Goal: Check status: Check status

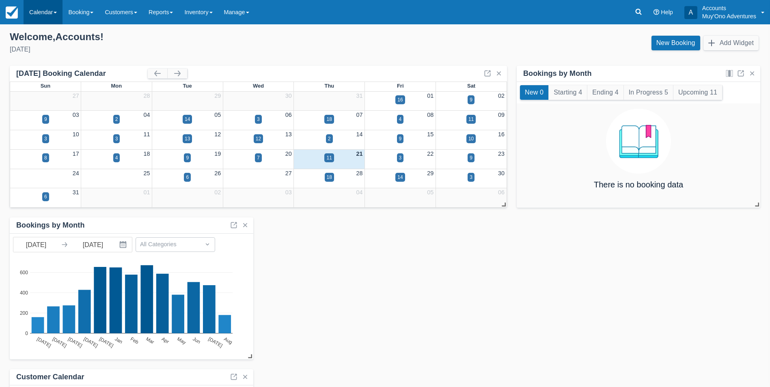
click at [48, 19] on link "Calendar" at bounding box center [43, 12] width 39 height 24
click at [46, 80] on link "Month" at bounding box center [56, 76] width 64 height 17
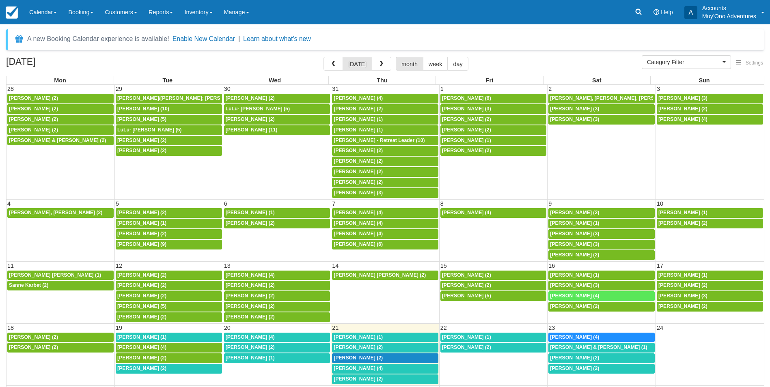
select select
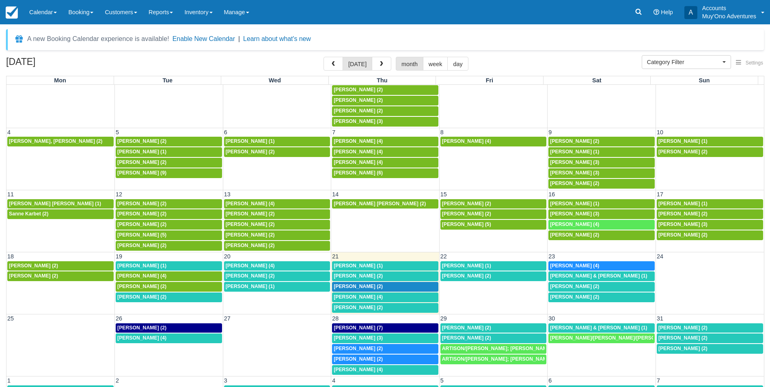
scroll to position [22, 0]
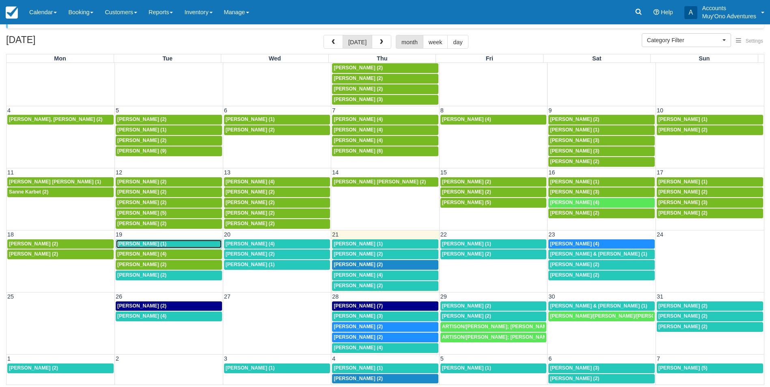
click at [146, 242] on span "[PERSON_NAME] (1)" at bounding box center [141, 244] width 49 height 6
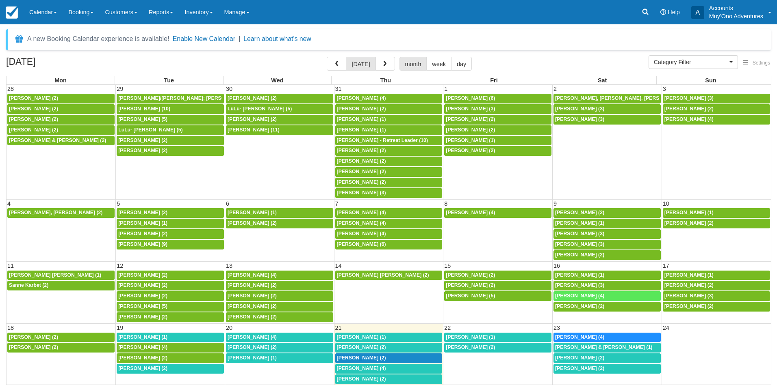
select select
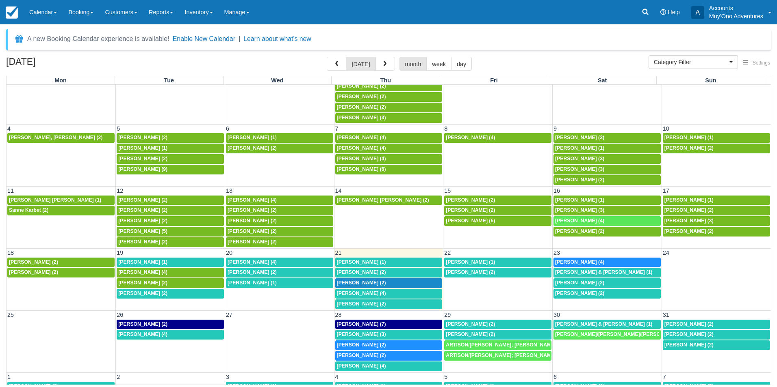
scroll to position [76, 0]
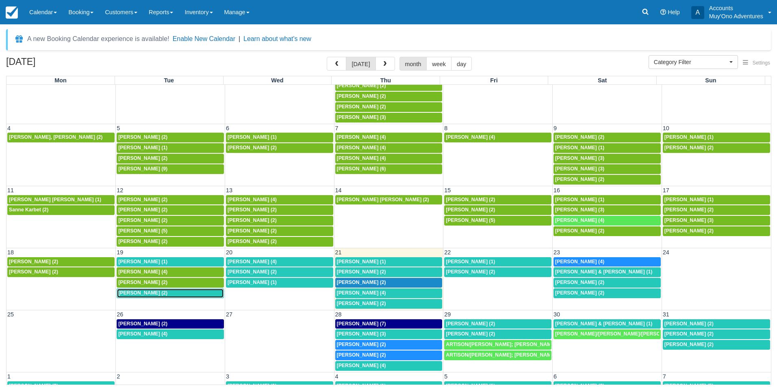
click at [138, 293] on span "Matthew Nevin (2)" at bounding box center [142, 293] width 49 height 6
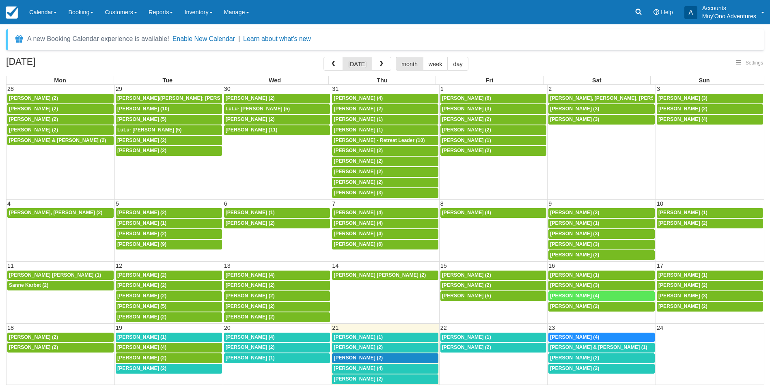
select select
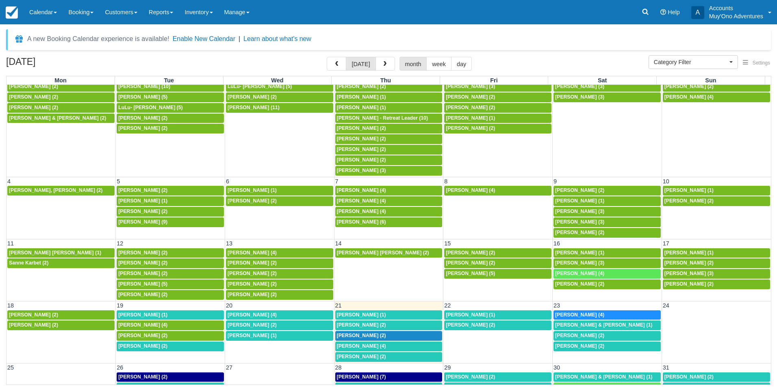
scroll to position [23, 0]
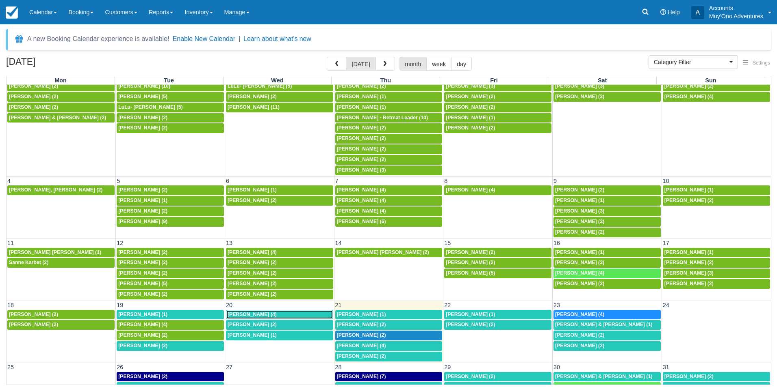
click at [254, 312] on span "[PERSON_NAME] (4)" at bounding box center [251, 315] width 49 height 6
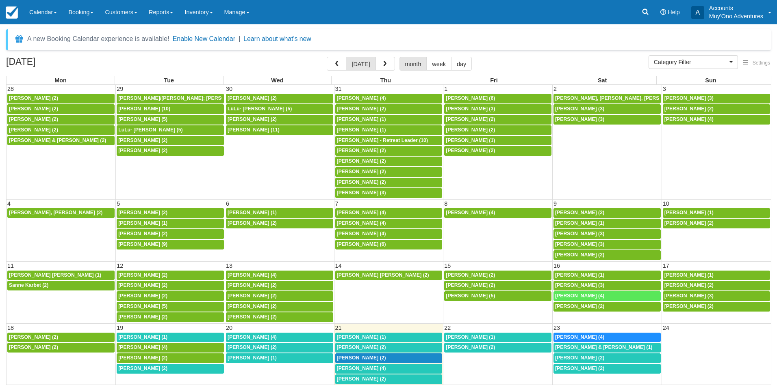
select select
click at [240, 347] on span "John Johnston (2)" at bounding box center [251, 348] width 49 height 6
select select
click at [266, 359] on span "[PERSON_NAME] (1)" at bounding box center [251, 358] width 49 height 6
select select
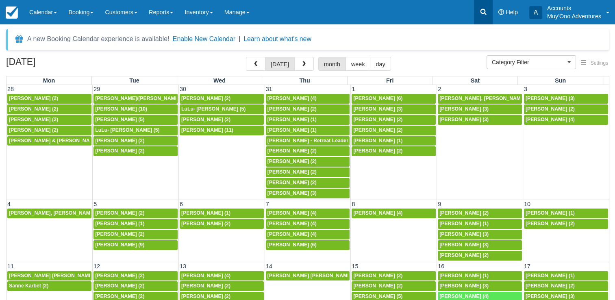
click at [485, 17] on link at bounding box center [483, 12] width 19 height 24
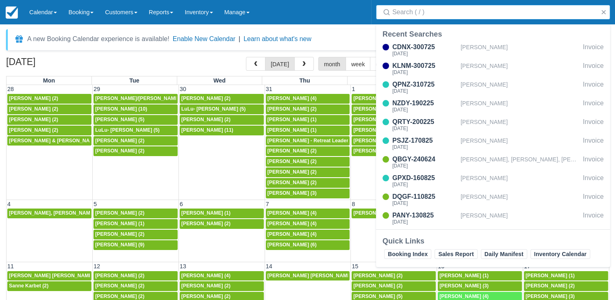
click at [459, 11] on input "Search" at bounding box center [494, 12] width 205 height 15
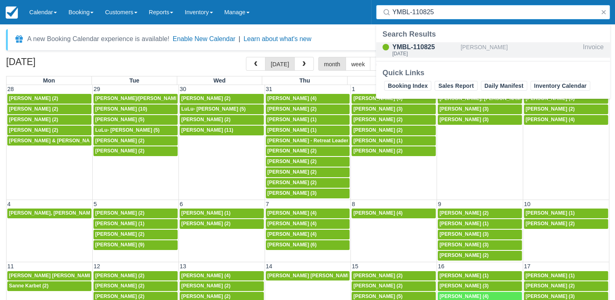
type input "YMBL-110825"
click at [457, 48] on div "YMBL-110825" at bounding box center [424, 47] width 65 height 10
